Goal: Find specific page/section: Find specific page/section

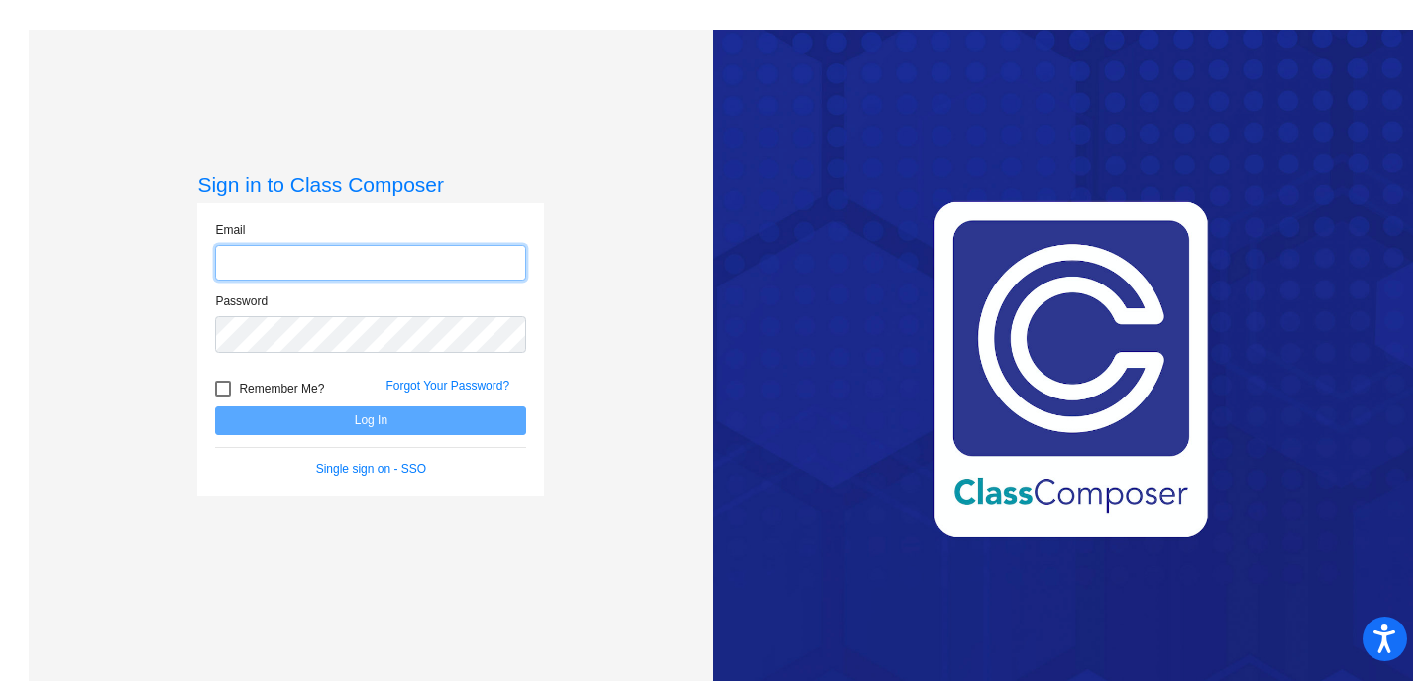
type input "[PERSON_NAME][EMAIL_ADDRESS][DOMAIN_NAME]"
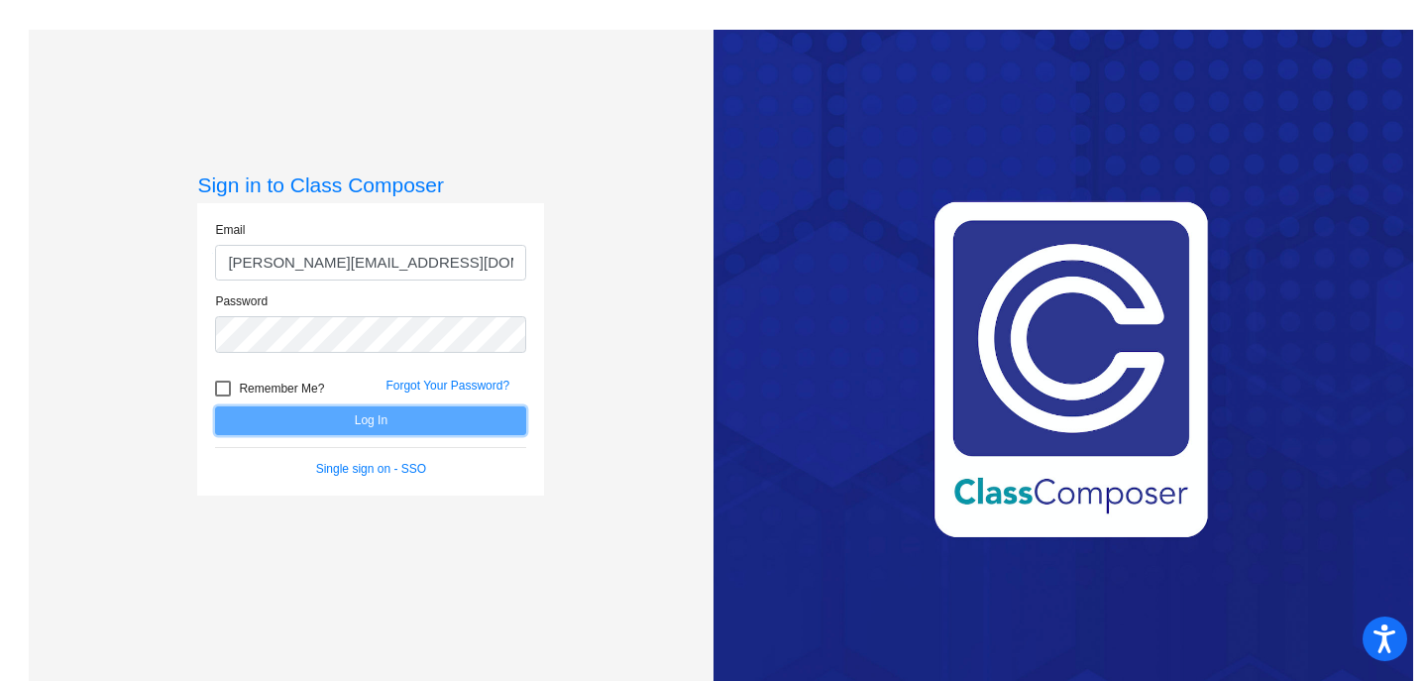
click at [360, 416] on button "Log In" at bounding box center [370, 420] width 311 height 29
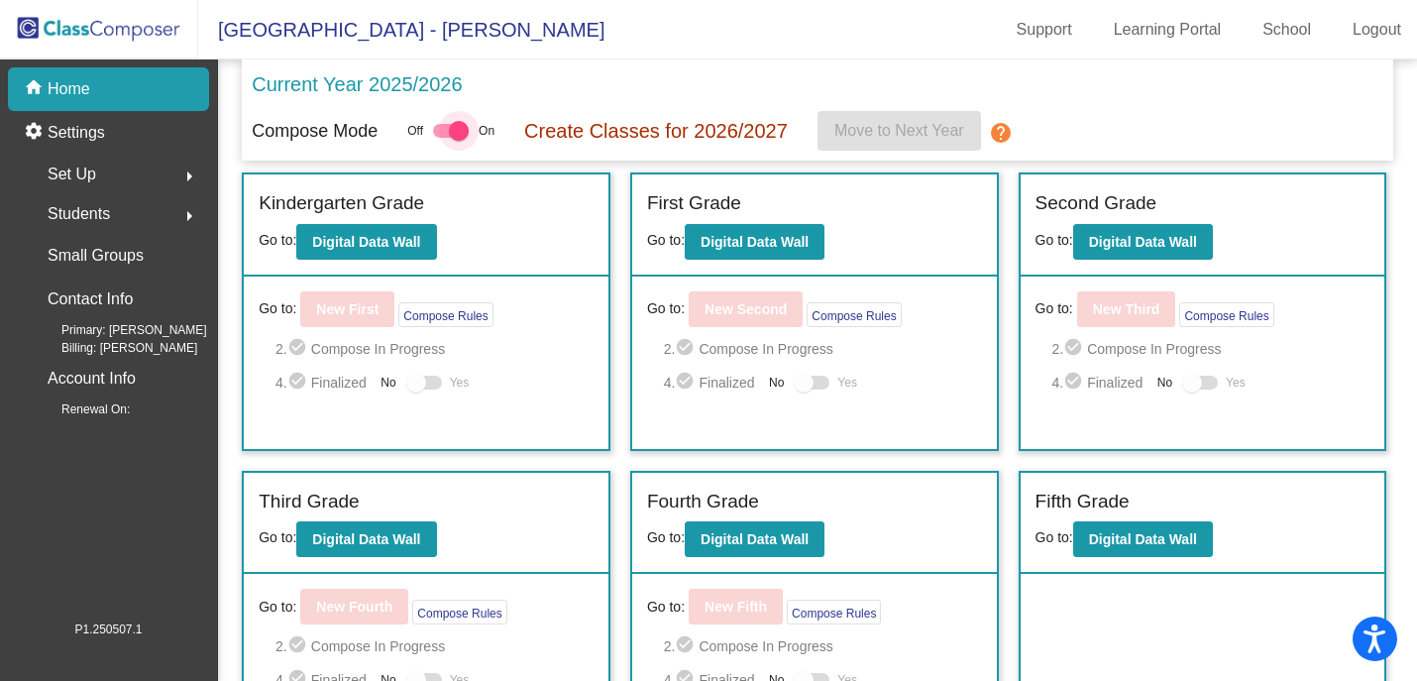
click at [463, 139] on div at bounding box center [459, 131] width 20 height 20
click at [443, 139] on input "checkbox" at bounding box center [442, 138] width 1 height 1
checkbox input "false"
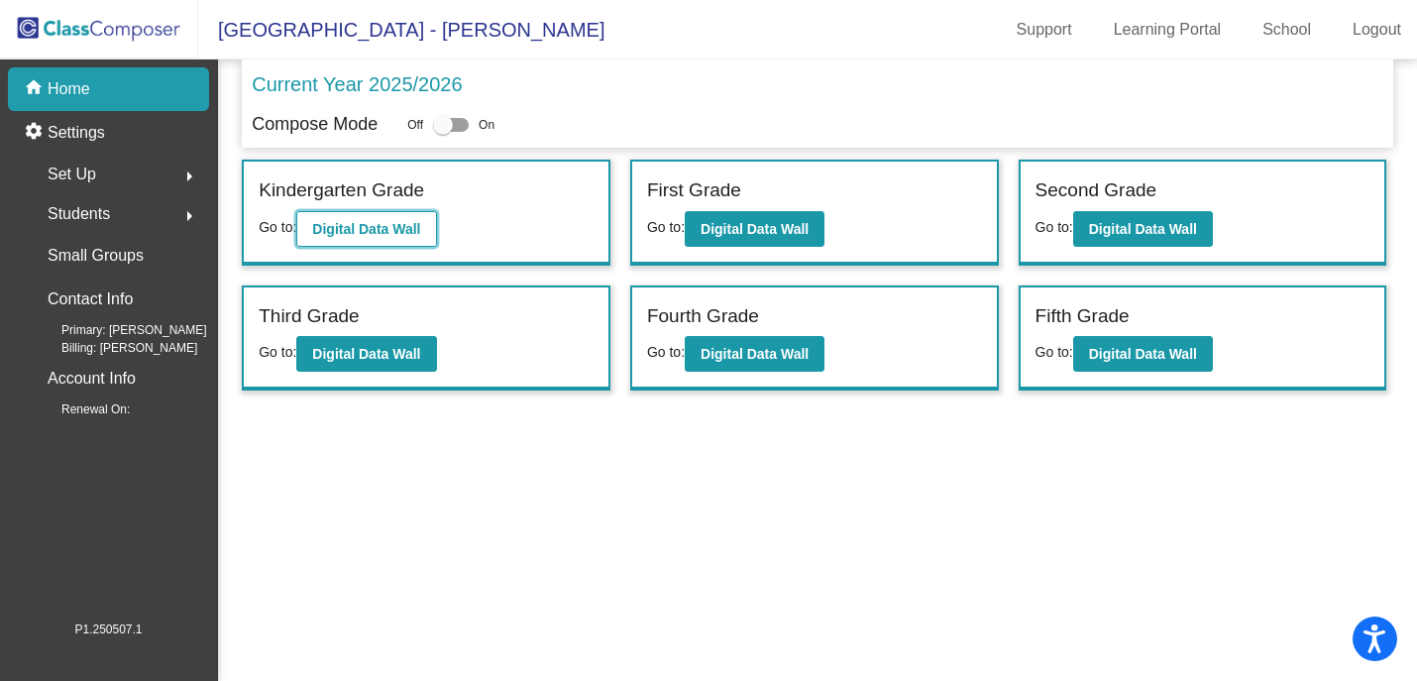
click at [387, 222] on b "Digital Data Wall" at bounding box center [366, 229] width 108 height 16
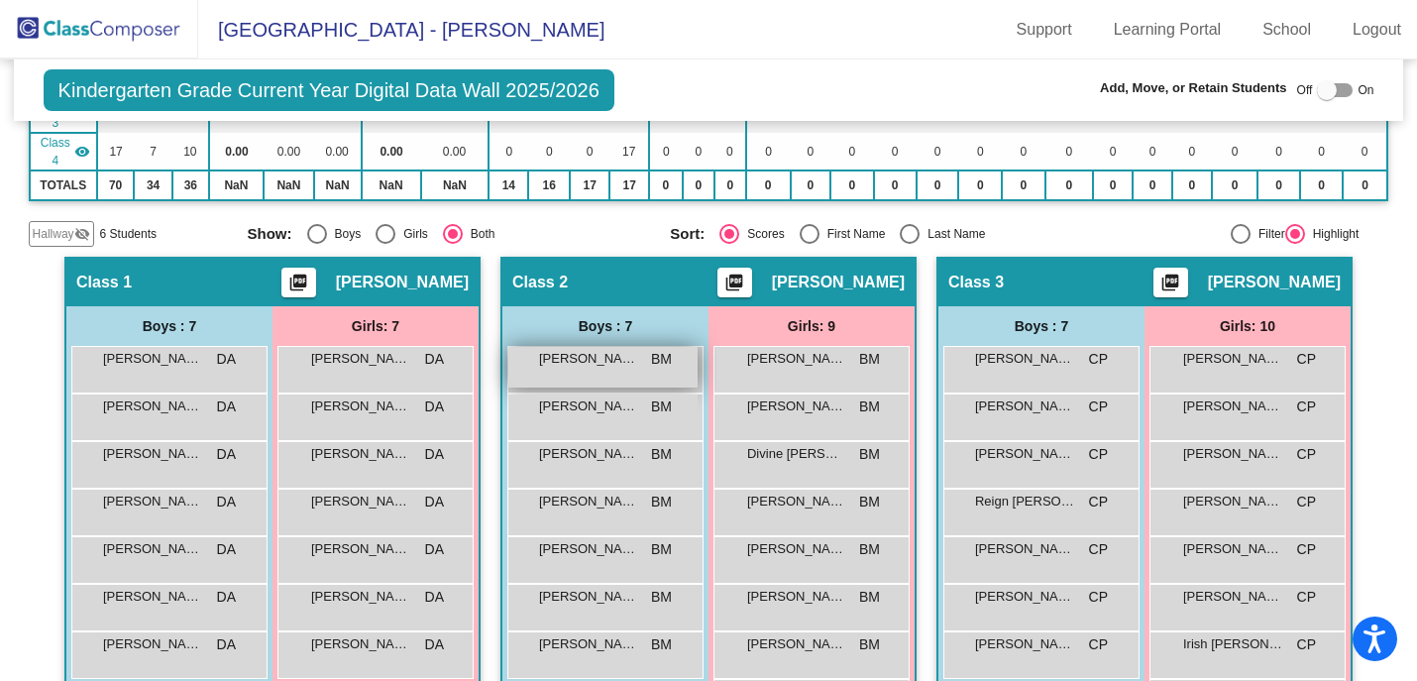
scroll to position [301, 0]
click at [635, 372] on div "Atticus [PERSON_NAME] lock do_not_disturb_alt" at bounding box center [602, 367] width 189 height 41
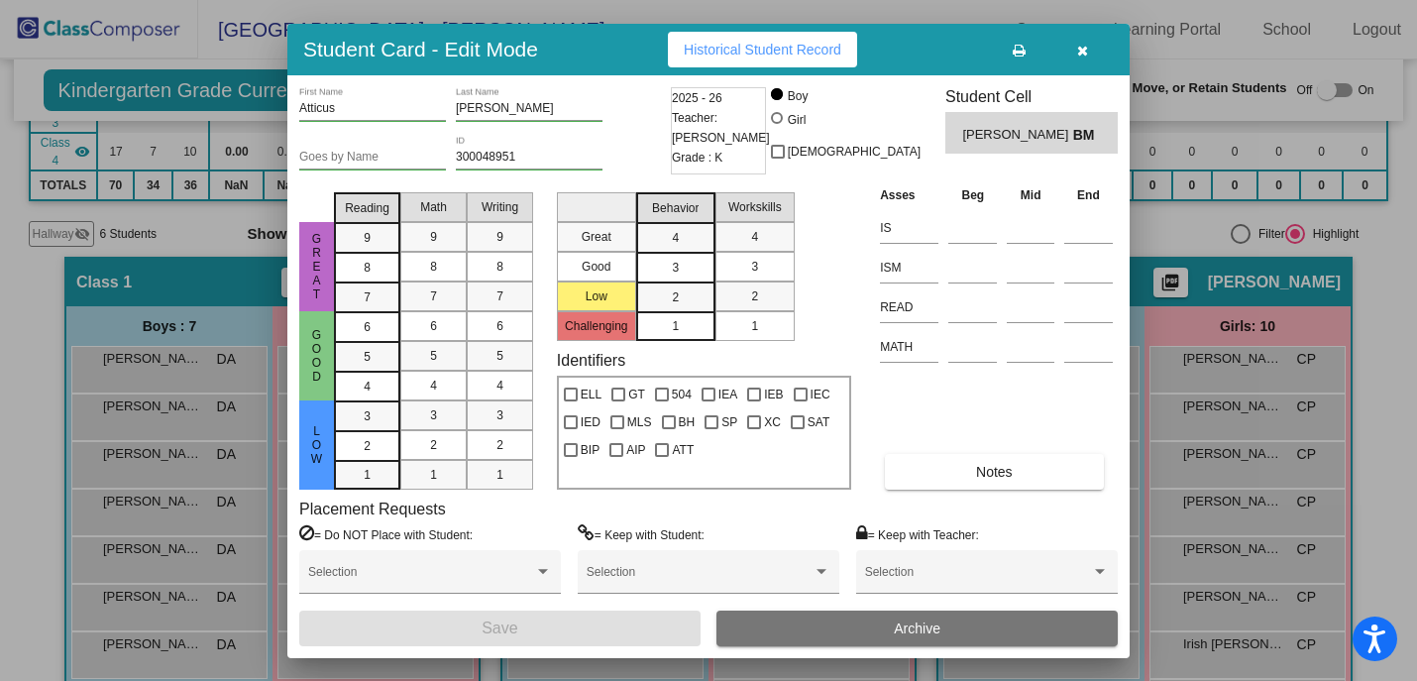
click at [1087, 55] on icon "button" at bounding box center [1082, 51] width 11 height 14
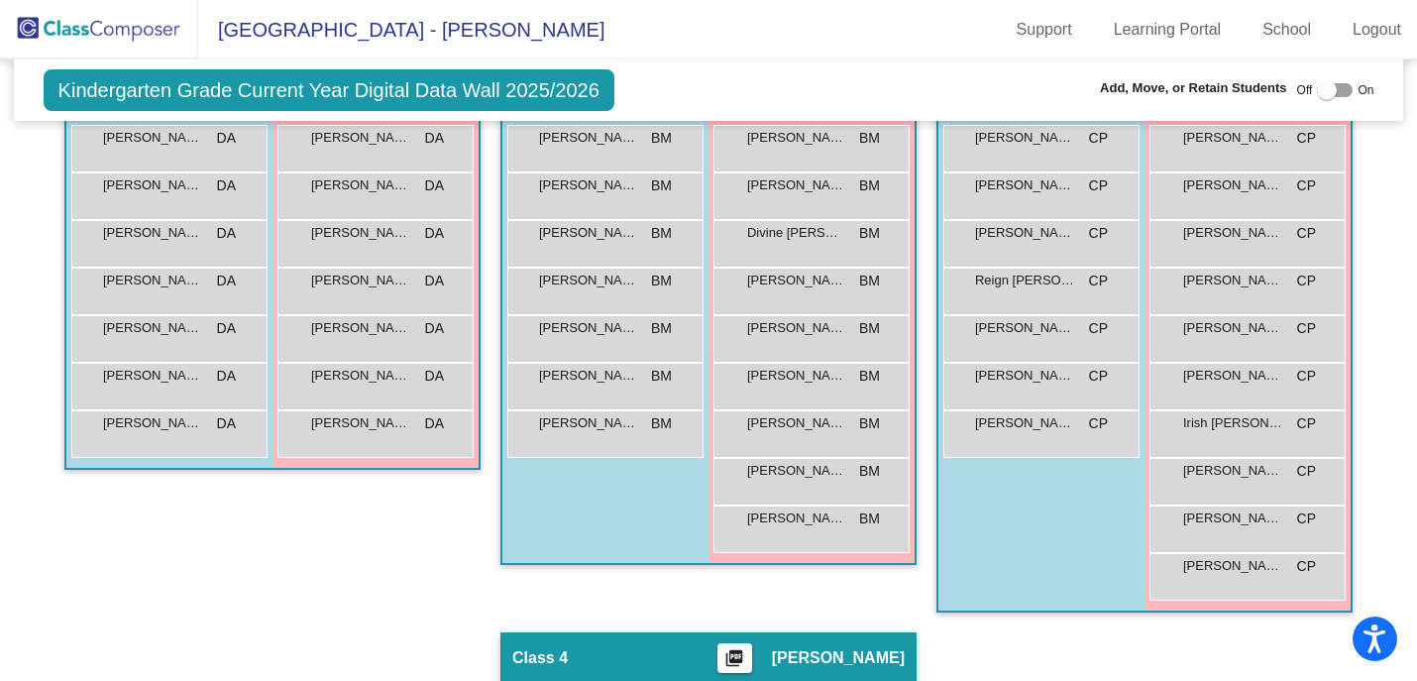
scroll to position [528, 0]
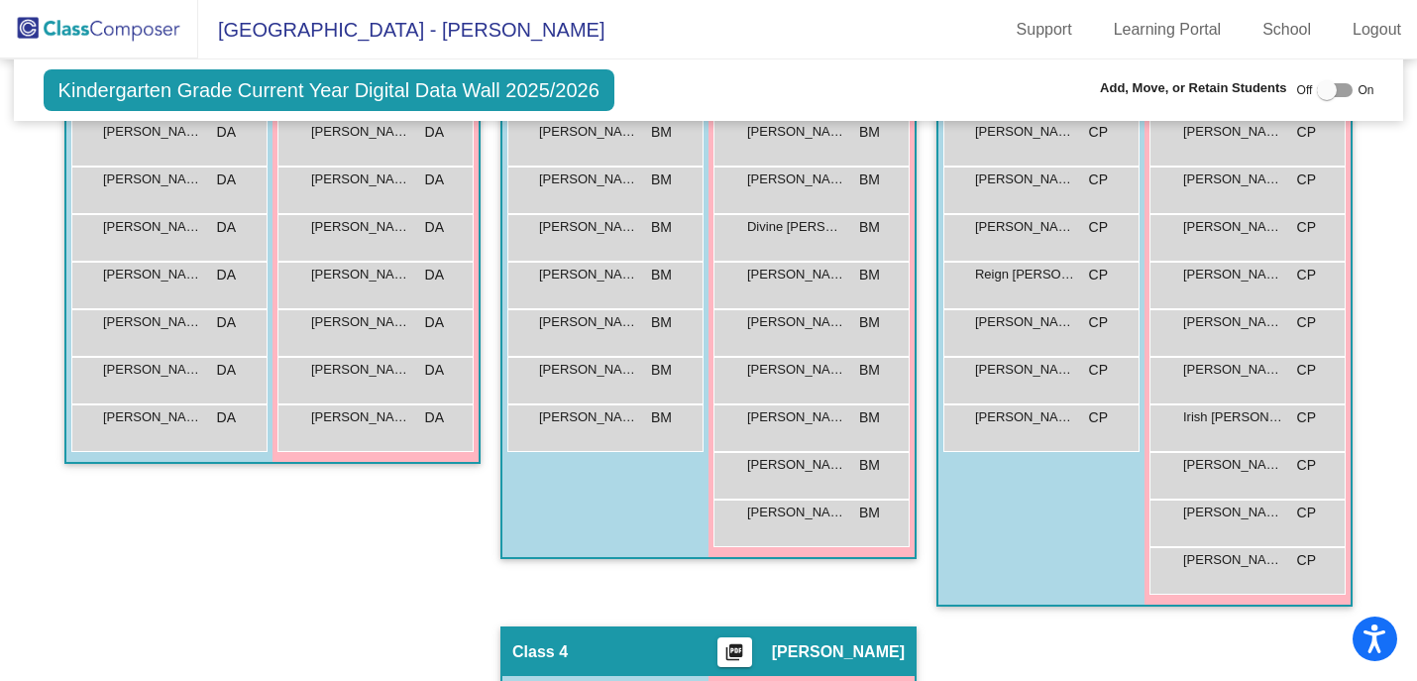
click at [98, 30] on img at bounding box center [99, 29] width 198 height 58
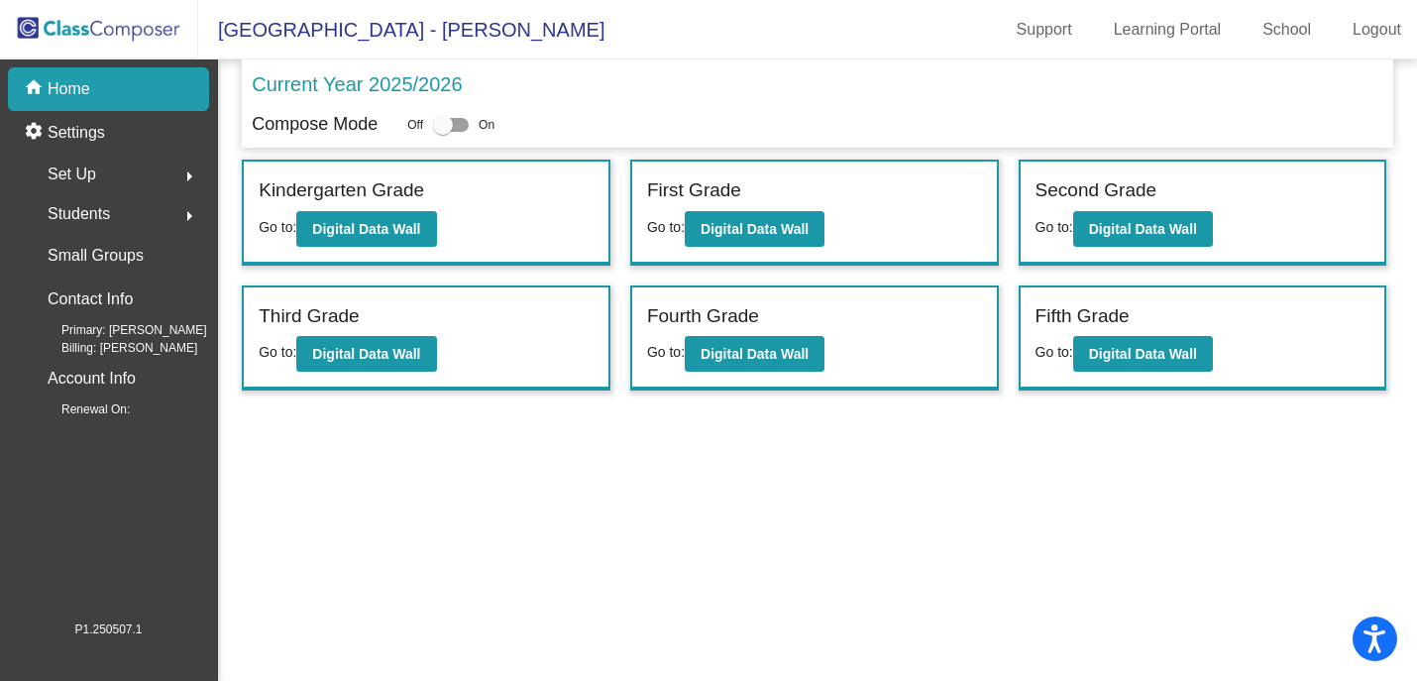
click at [414, 86] on p "Current Year 2025/2026" at bounding box center [357, 84] width 210 height 30
click at [111, 178] on div "Set Up arrow_right" at bounding box center [114, 175] width 189 height 40
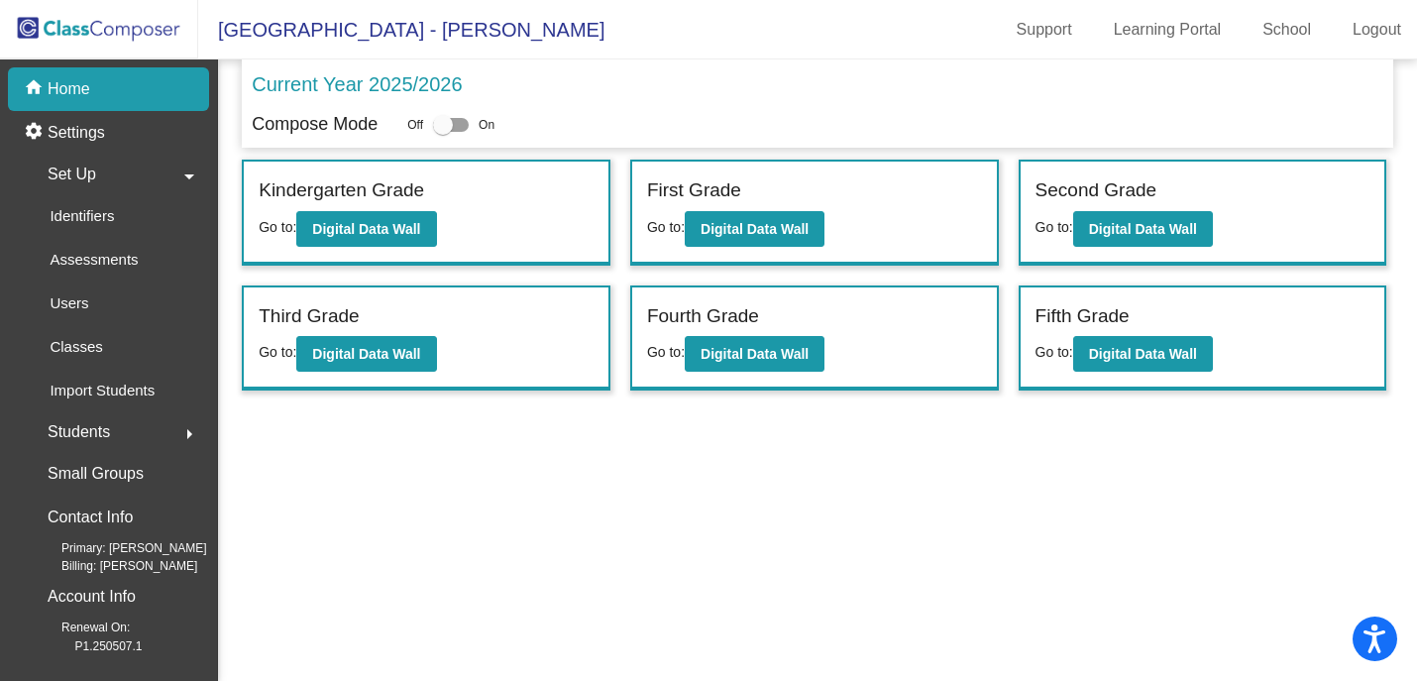
click at [111, 438] on div "Students arrow_right" at bounding box center [114, 432] width 189 height 40
click at [399, 221] on b "Digital Data Wall" at bounding box center [366, 229] width 108 height 16
